Goal: Task Accomplishment & Management: Manage account settings

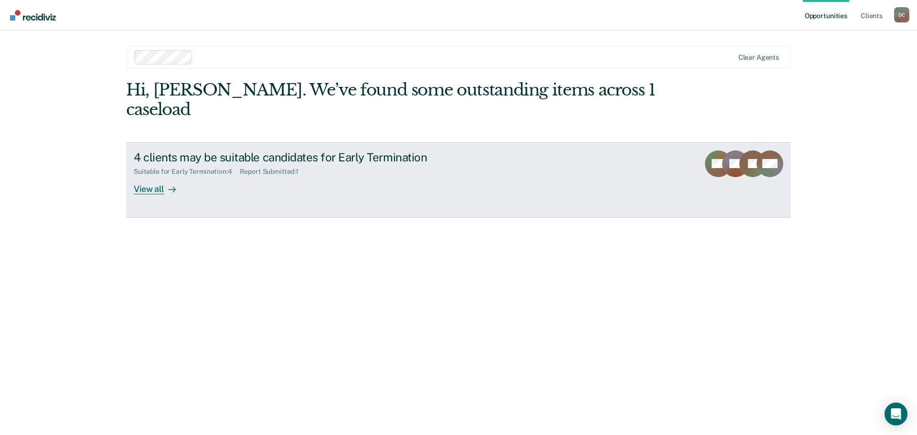
click at [147, 176] on div "View all" at bounding box center [161, 185] width 54 height 19
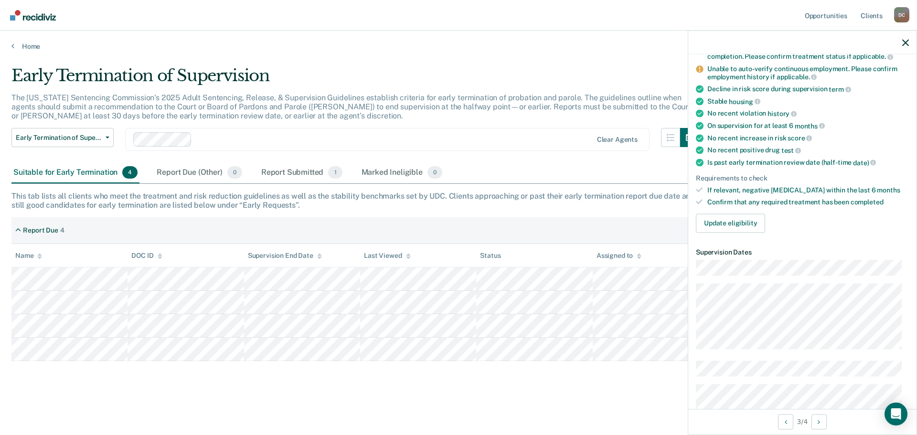
scroll to position [143, 0]
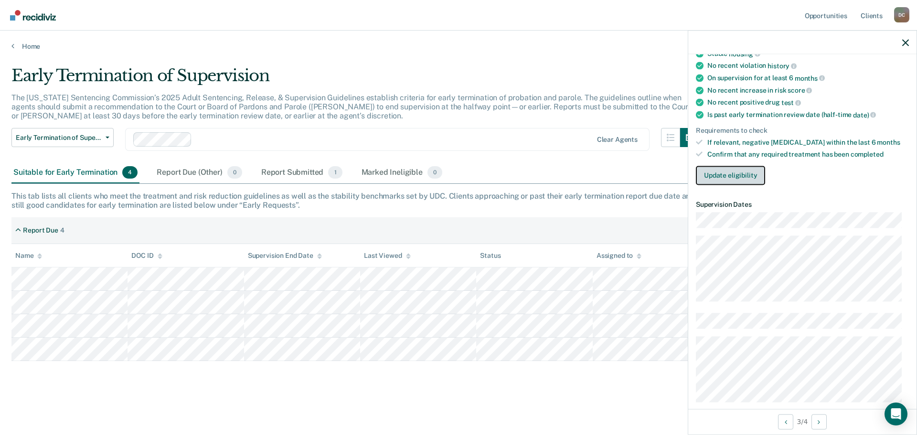
click at [729, 175] on button "Update eligibility" at bounding box center [730, 175] width 69 height 19
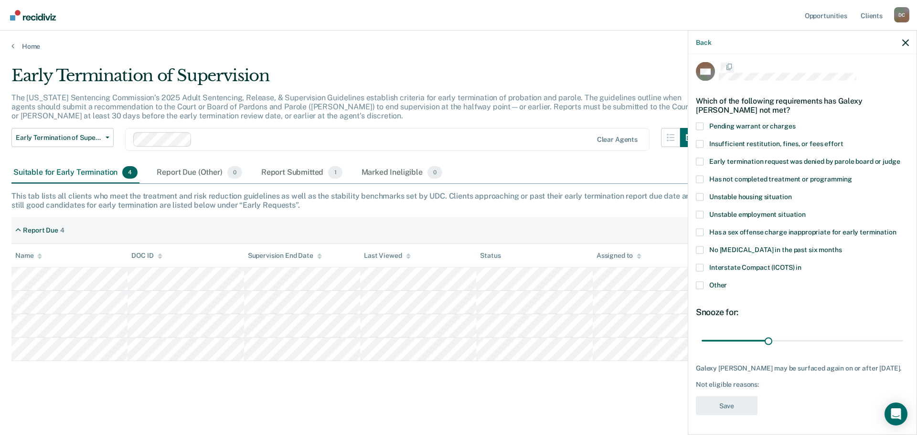
scroll to position [12, 0]
click at [700, 175] on span at bounding box center [700, 179] width 8 height 8
click at [852, 175] on input "Has not completed treatment or programming" at bounding box center [852, 175] width 0 height 0
drag, startPoint x: 765, startPoint y: 331, endPoint x: 770, endPoint y: 331, distance: 5.7
type input "32"
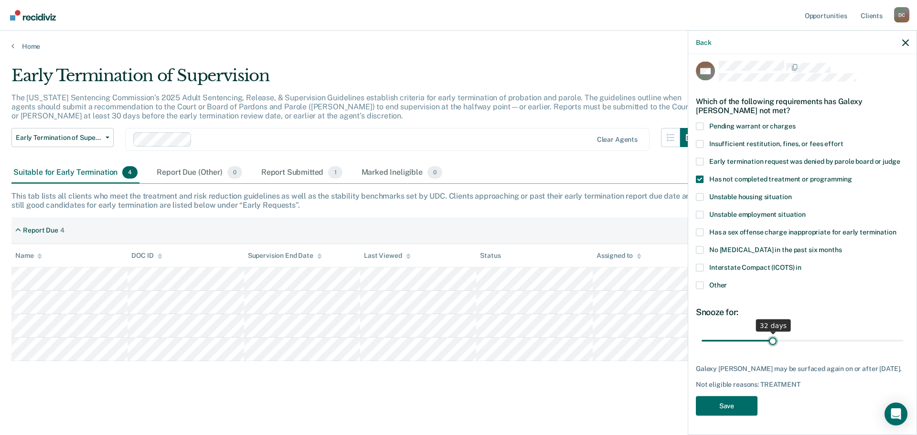
click at [770, 333] on input "range" at bounding box center [803, 341] width 202 height 17
click at [727, 405] on button "Save" at bounding box center [727, 406] width 62 height 20
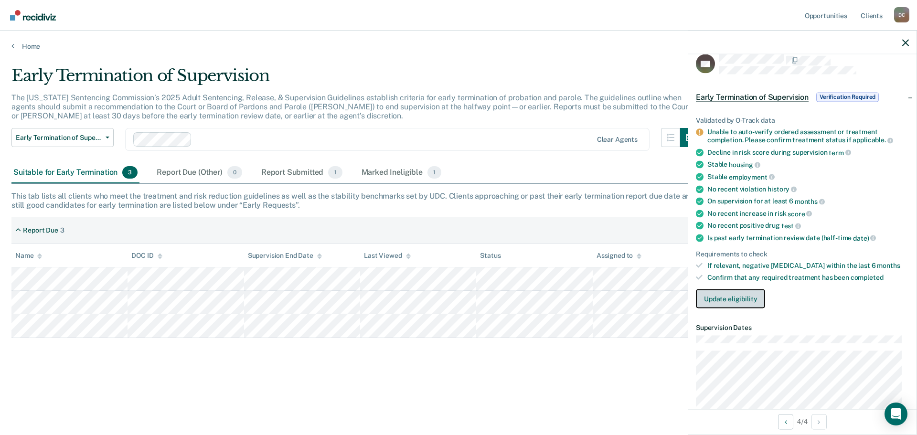
click at [734, 298] on button "Update eligibility" at bounding box center [730, 298] width 69 height 19
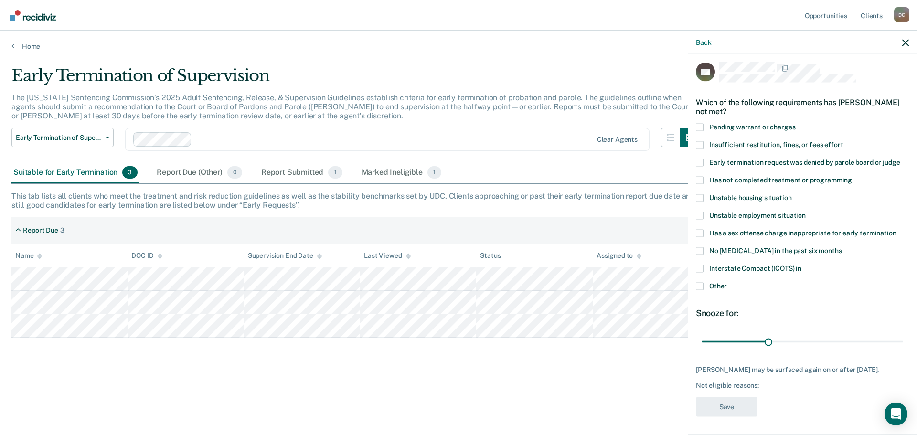
click at [703, 146] on span at bounding box center [700, 145] width 8 height 8
click at [843, 141] on input "Insufficient restitution, fines, or fees effort" at bounding box center [843, 141] width 0 height 0
click at [699, 181] on span at bounding box center [700, 180] width 8 height 8
click at [852, 176] on input "Has not completed treatment or programming" at bounding box center [852, 176] width 0 height 0
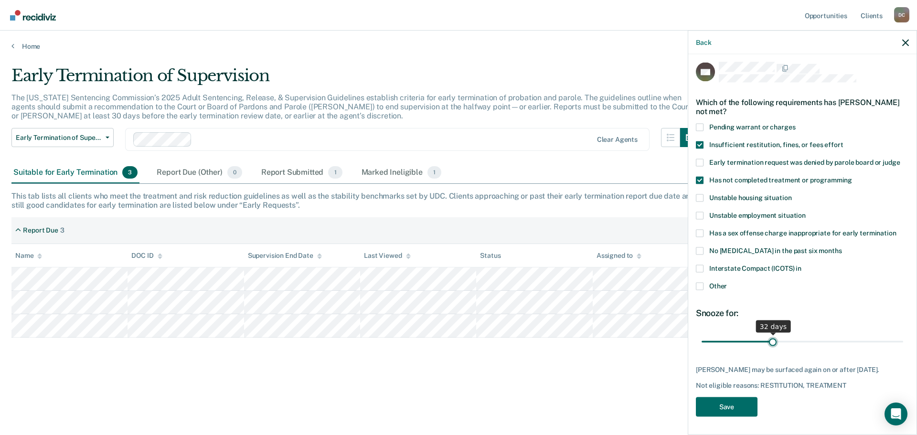
drag, startPoint x: 766, startPoint y: 343, endPoint x: 771, endPoint y: 343, distance: 5.3
type input "32"
click at [771, 343] on input "range" at bounding box center [803, 342] width 202 height 17
click at [727, 412] on button "Save" at bounding box center [727, 407] width 62 height 20
